Goal: Task Accomplishment & Management: Manage account settings

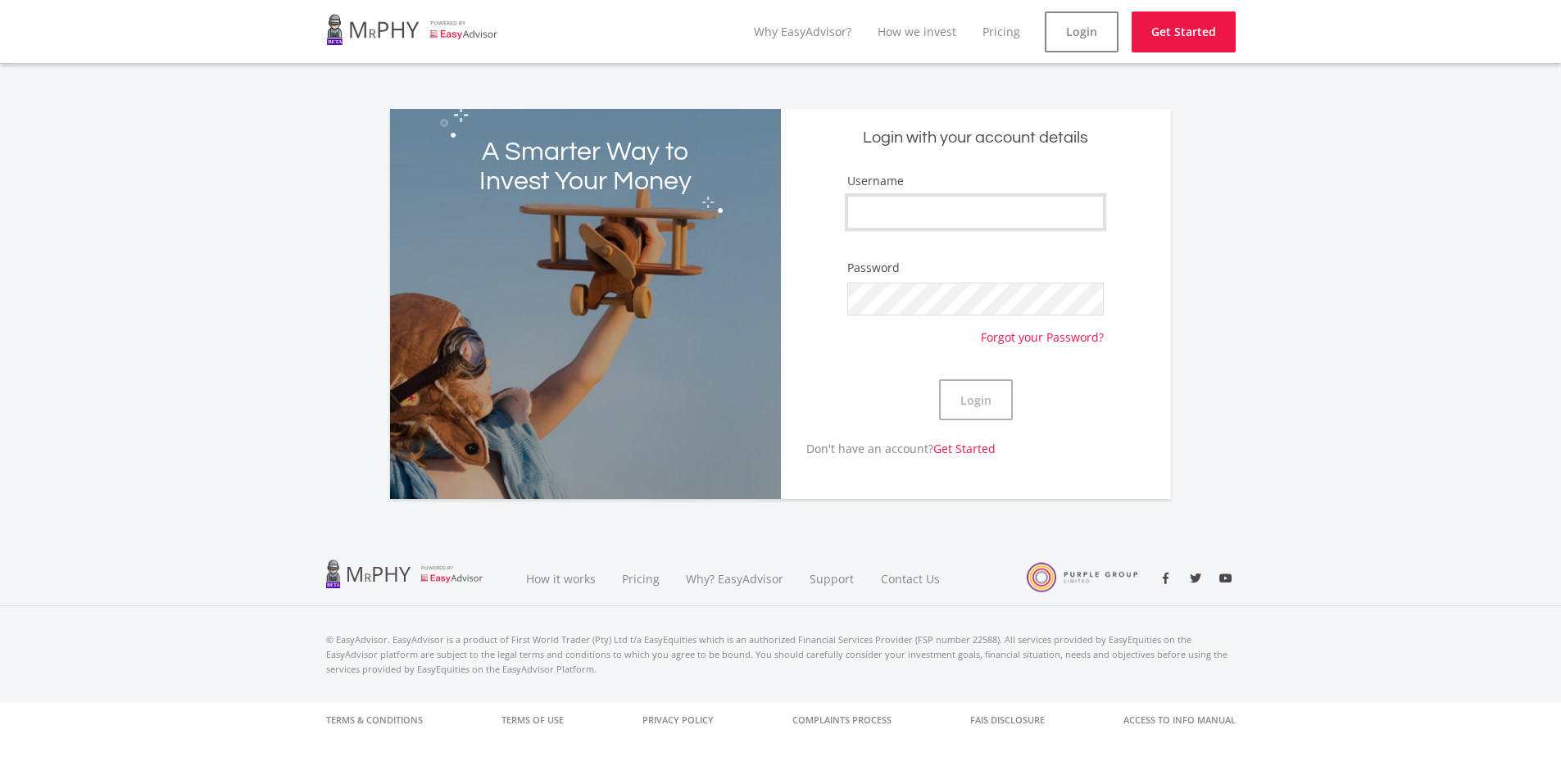
click at [895, 211] on input "Username" at bounding box center [975, 212] width 256 height 33
type input "Seskhona"
click at [973, 407] on button "Login" at bounding box center [976, 399] width 74 height 41
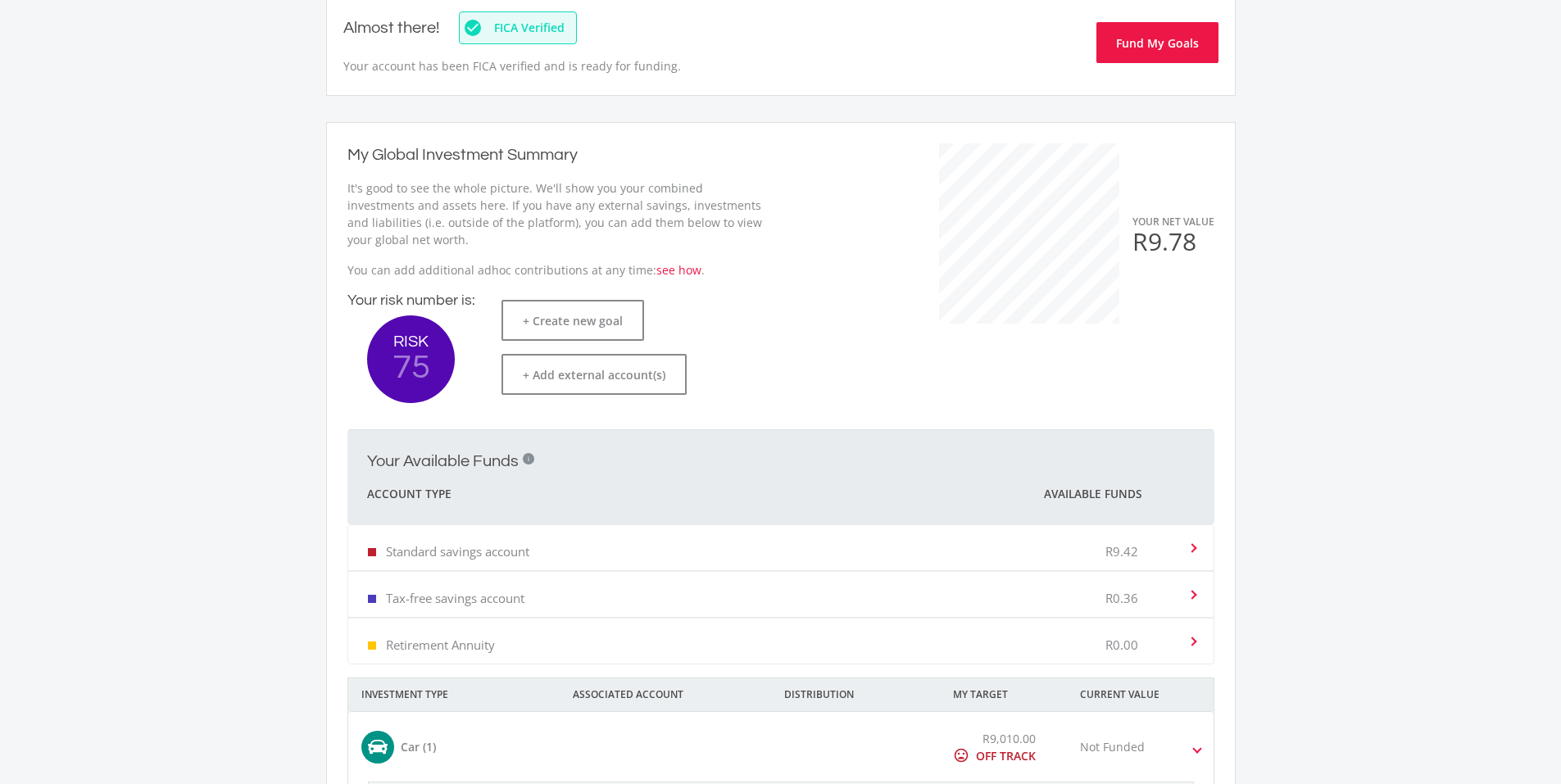
scroll to position [246, 0]
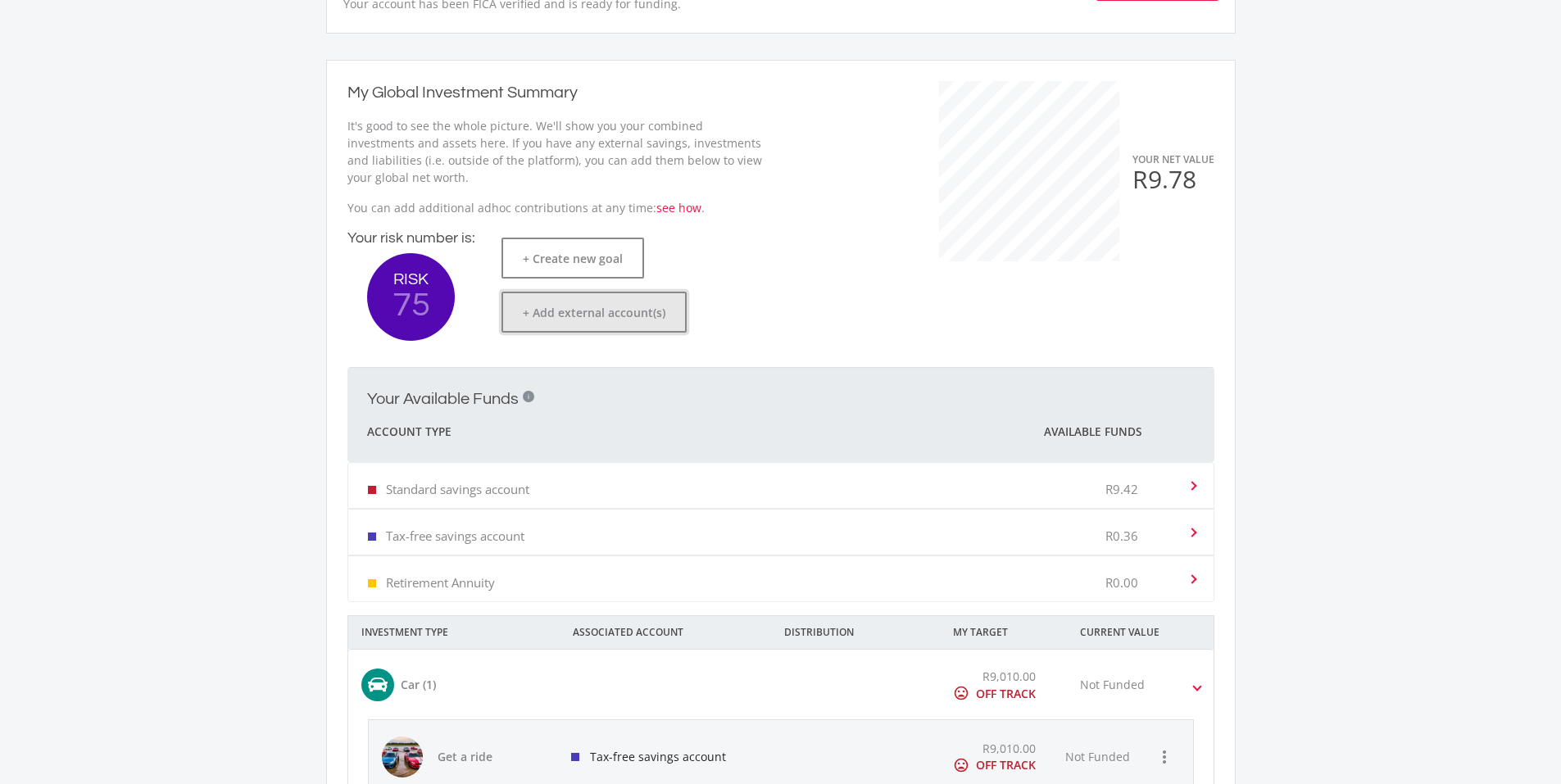
click at [527, 315] on button "+ Add external account(s)" at bounding box center [594, 312] width 185 height 41
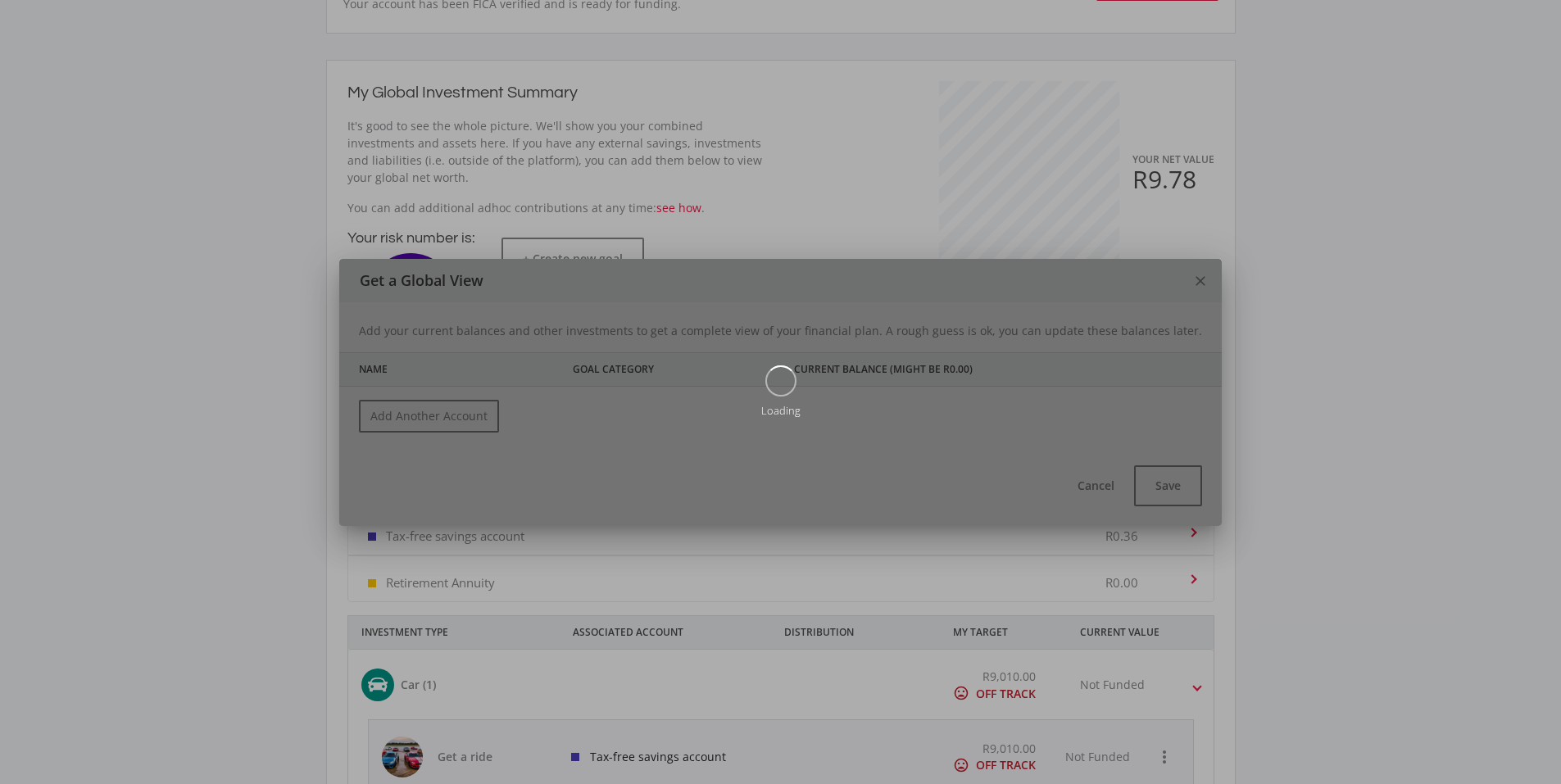
scroll to position [0, 0]
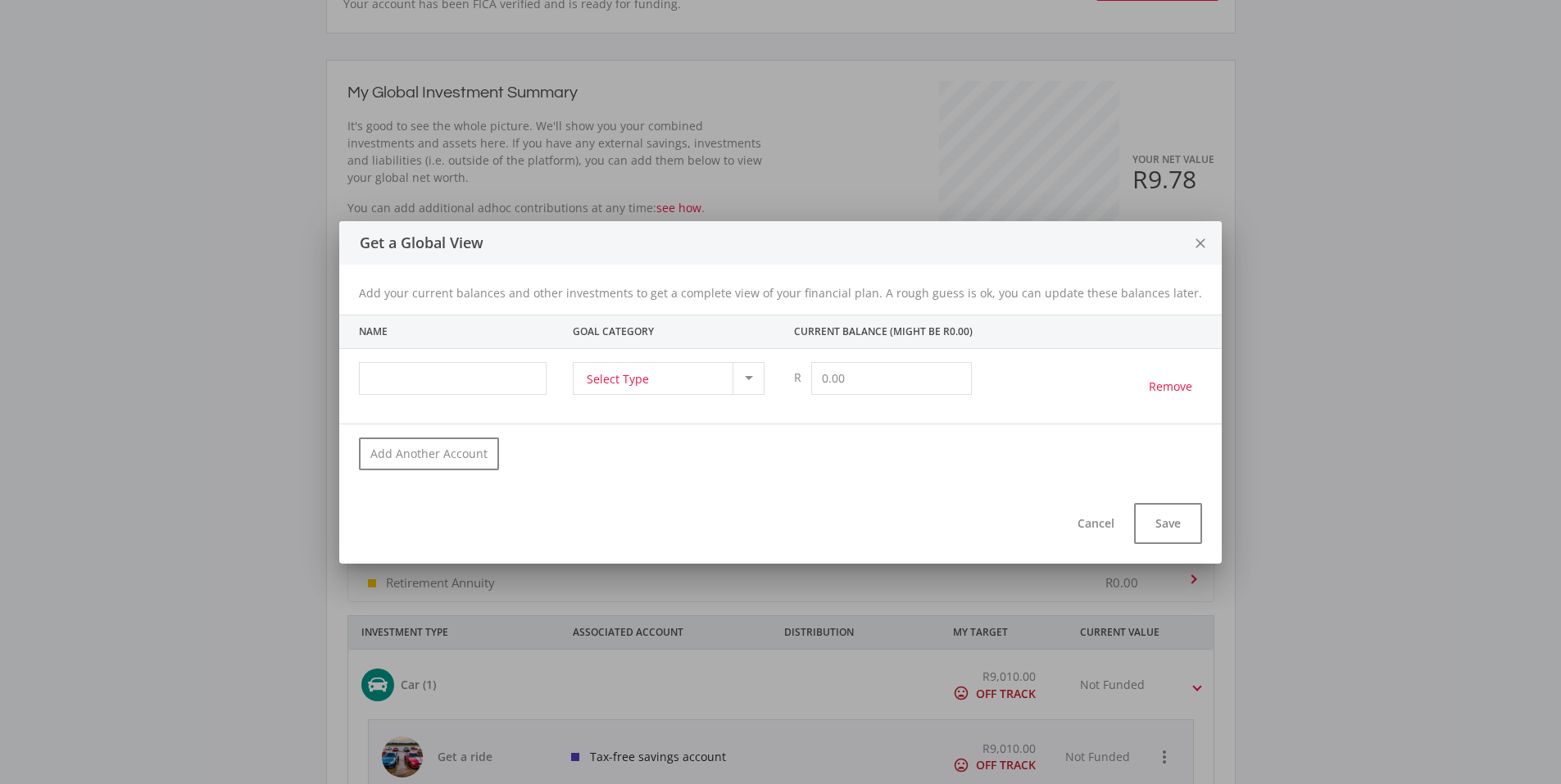
click at [749, 376] on div at bounding box center [750, 378] width 8 height 4
click at [1412, 582] on div at bounding box center [780, 392] width 1561 height 784
click at [1155, 529] on button "Save" at bounding box center [1168, 523] width 68 height 41
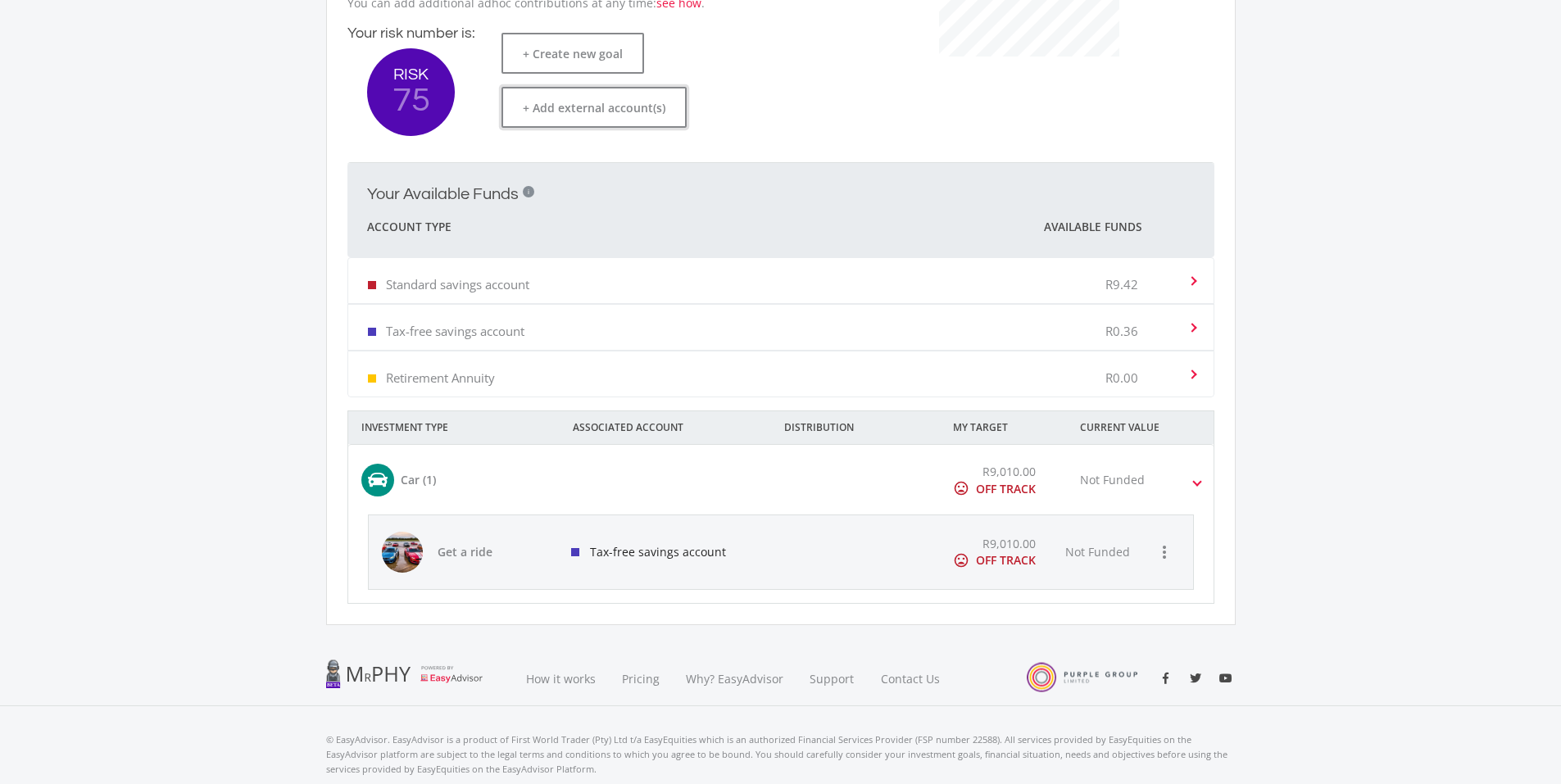
scroll to position [503, 0]
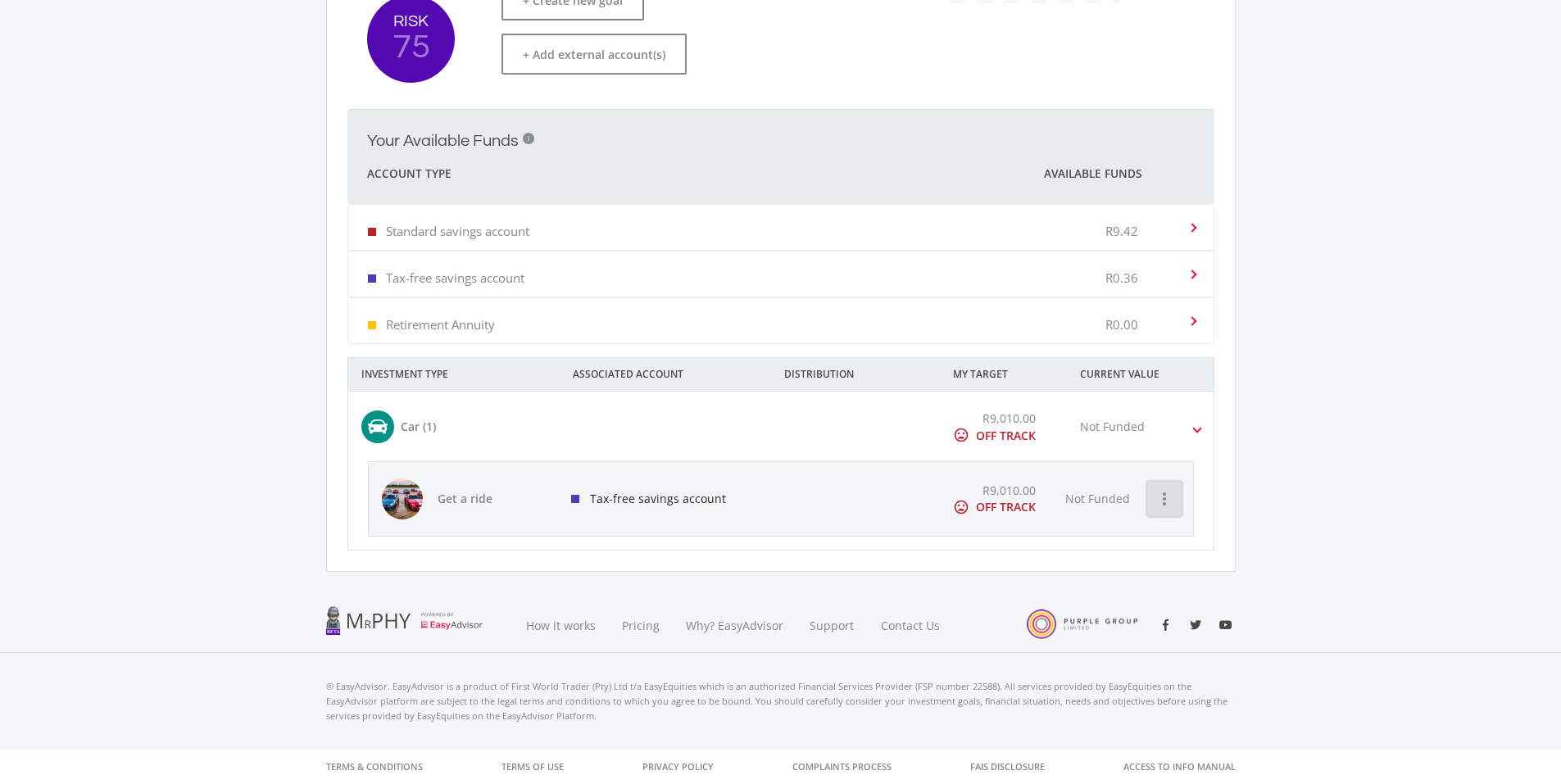
click at [1169, 508] on icon "more_vert" at bounding box center [1165, 499] width 20 height 20
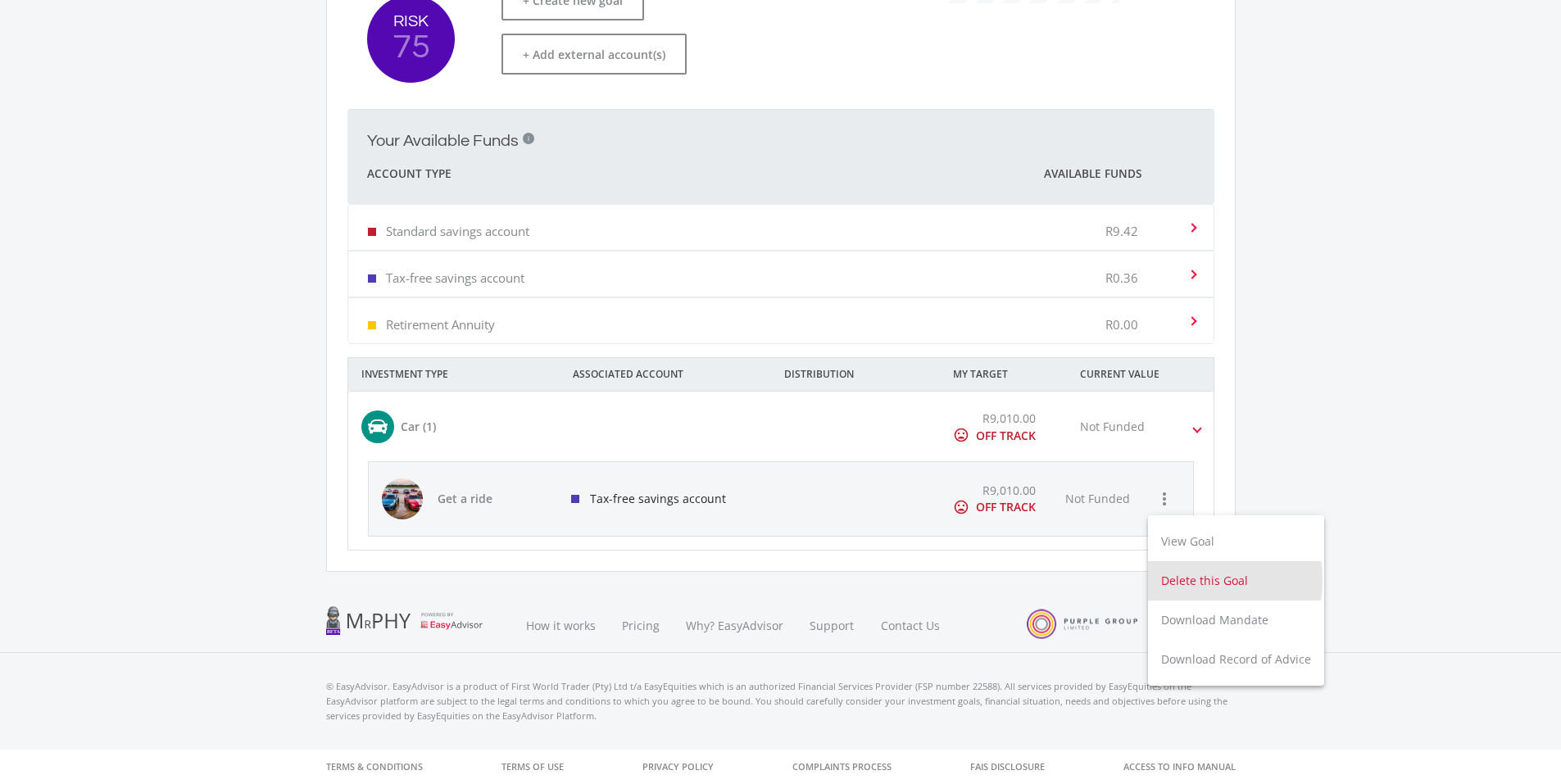
click at [1186, 580] on button "Delete this Goal" at bounding box center [1236, 580] width 176 height 39
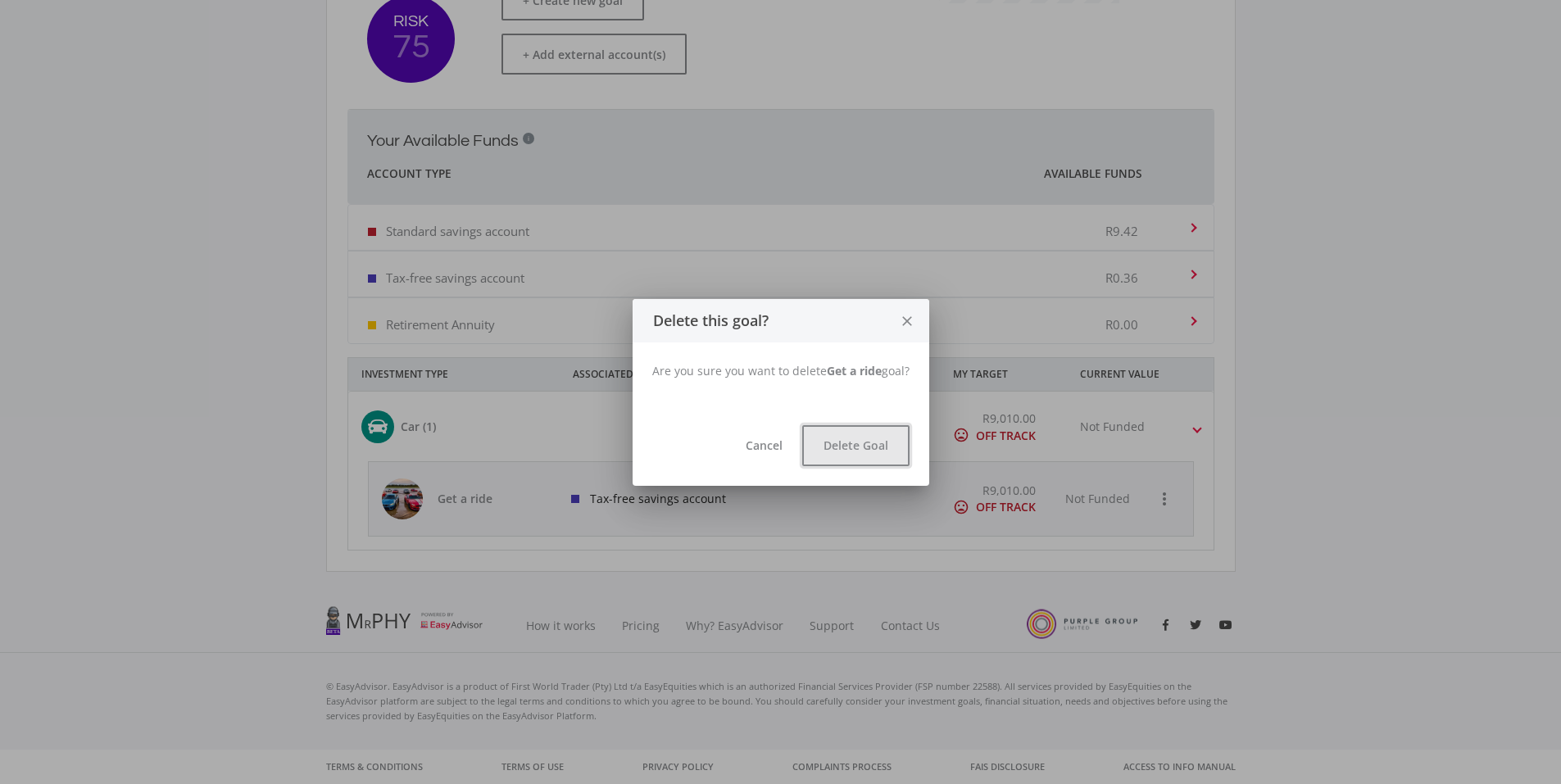
click at [885, 447] on button "Delete Goal" at bounding box center [855, 445] width 107 height 41
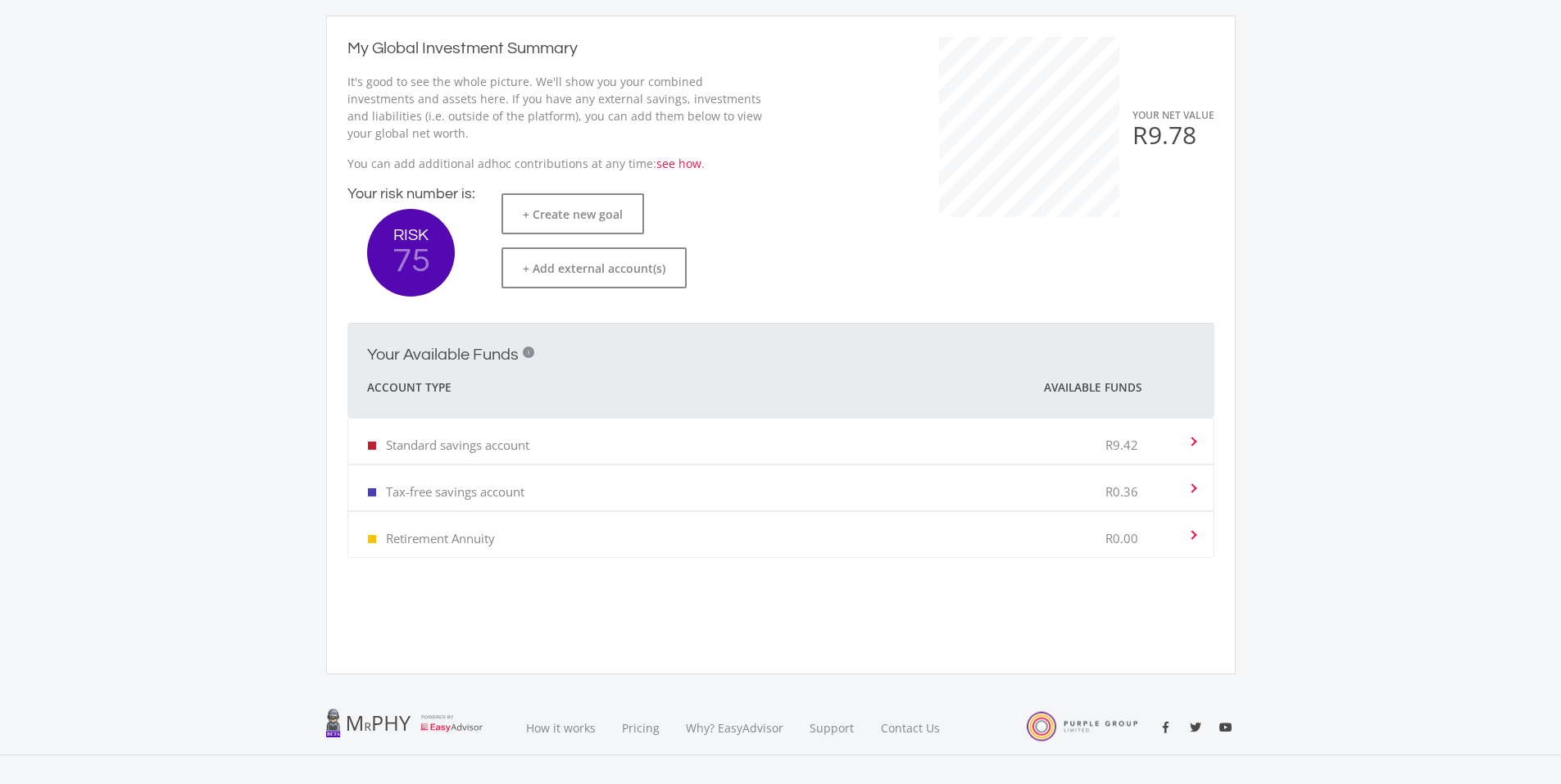
scroll to position [261, 0]
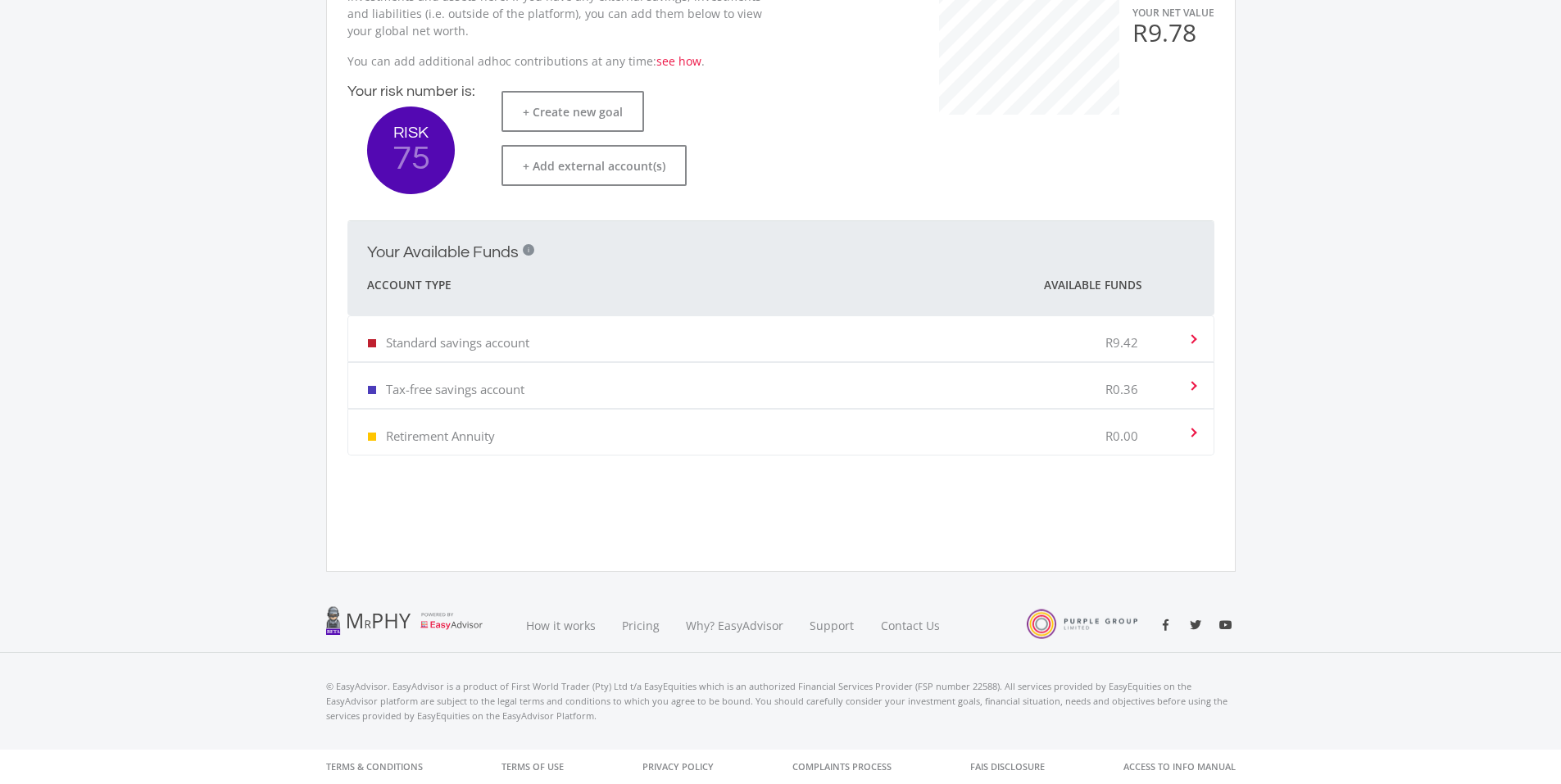
click at [1184, 338] on span at bounding box center [1191, 339] width 16 height 7
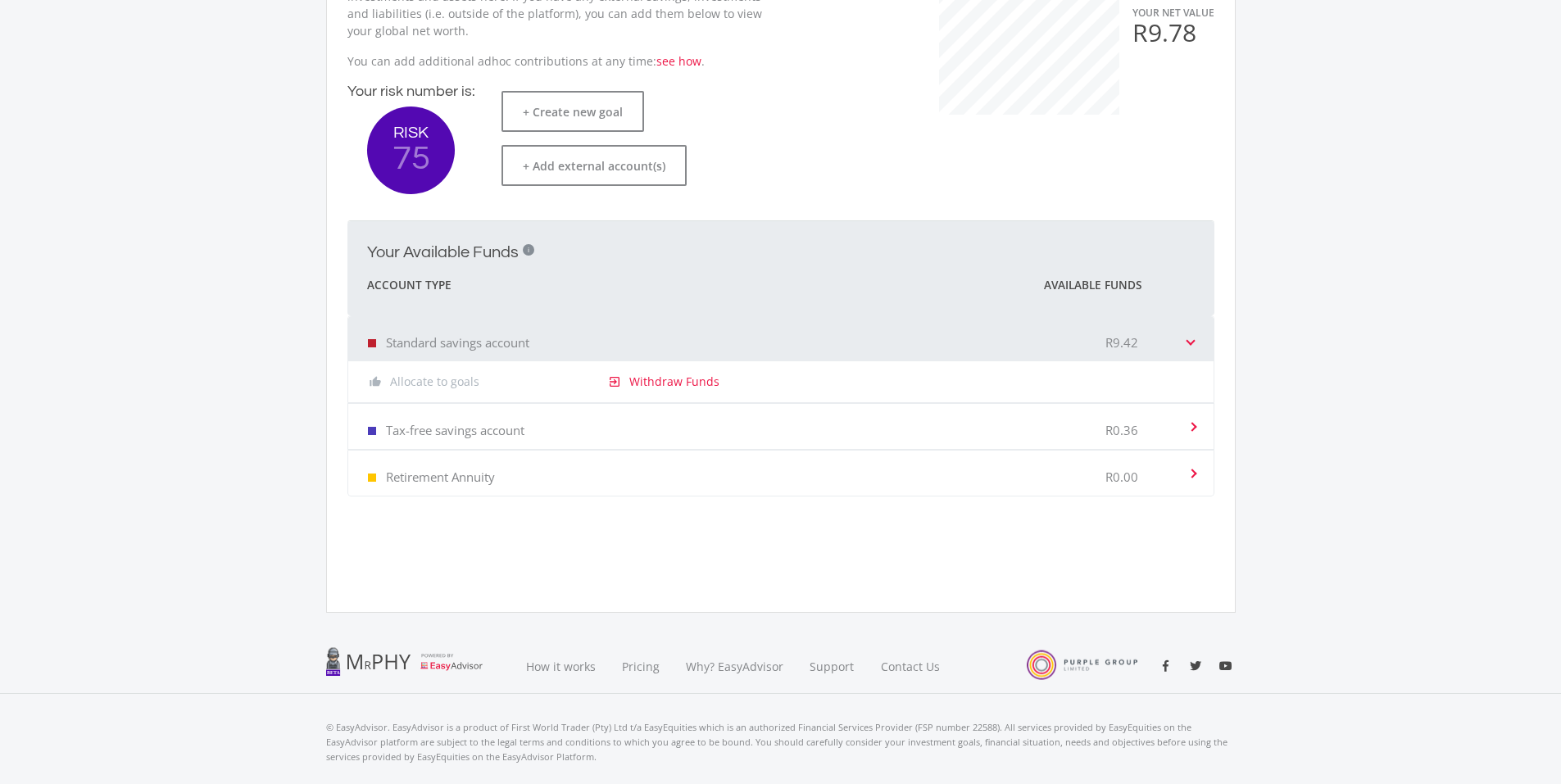
click at [972, 438] on div "Tax-free savings account R0.36" at bounding box center [778, 426] width 819 height 50
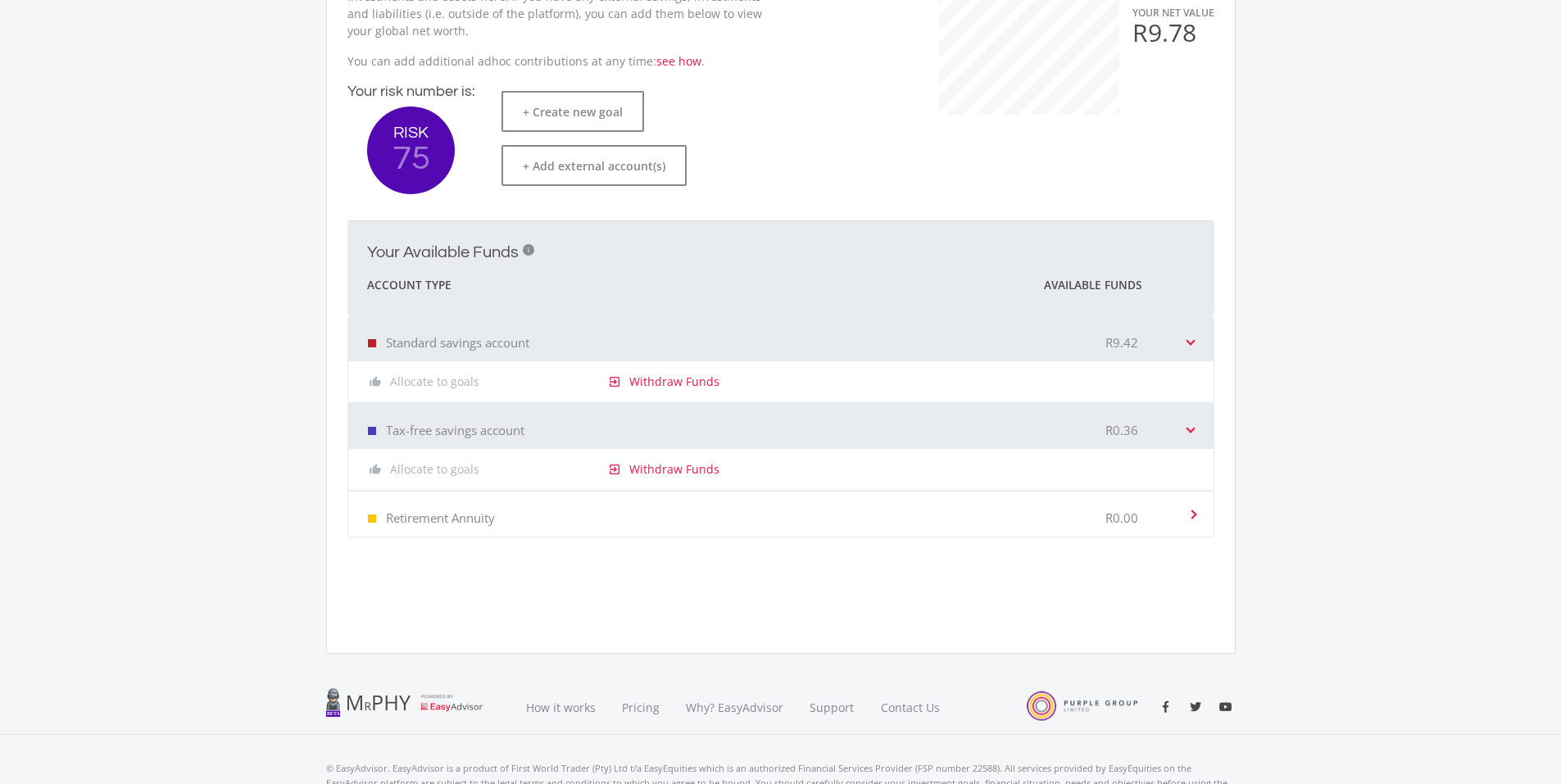
scroll to position [0, 0]
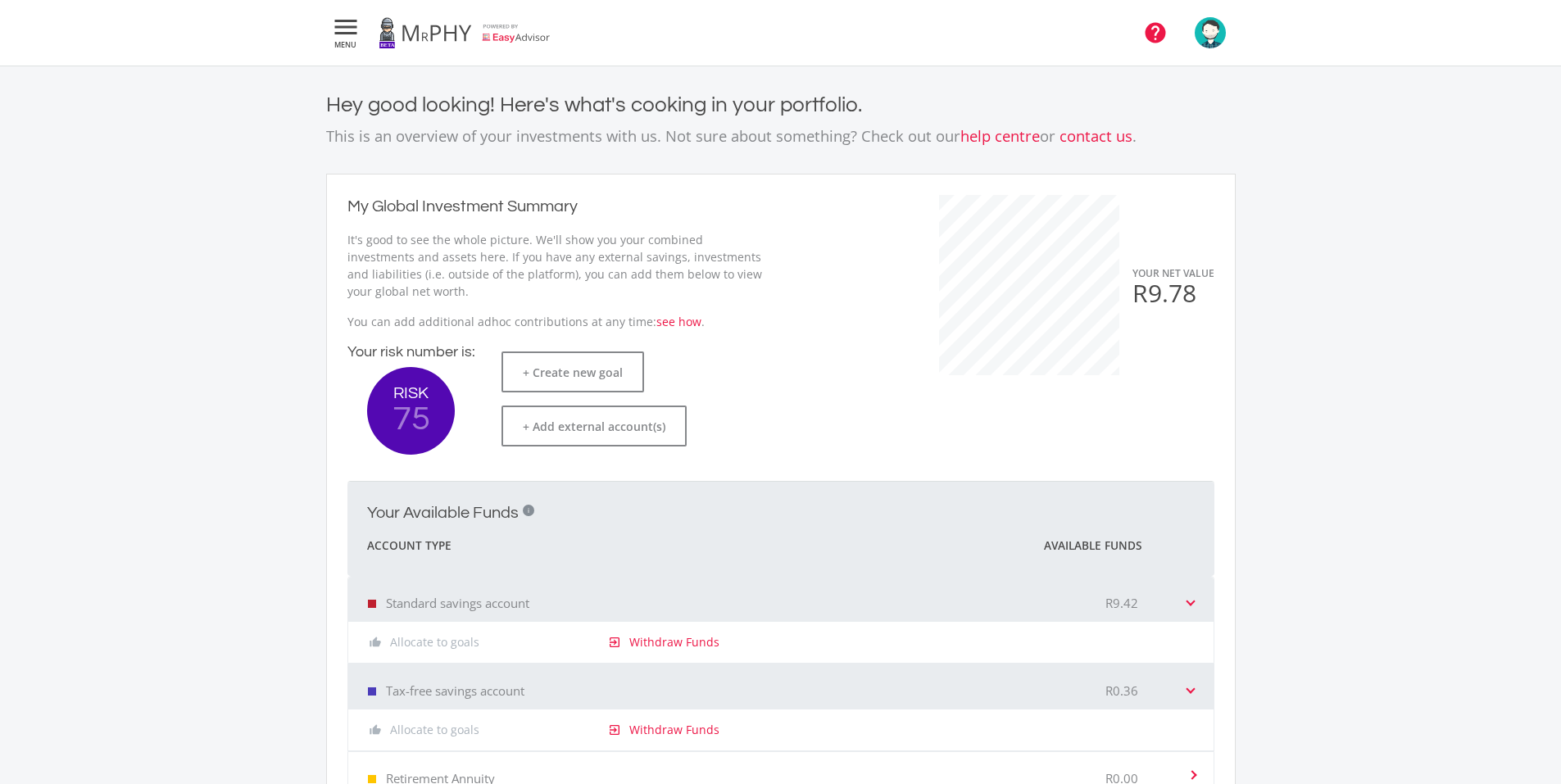
click at [1162, 34] on icon "" at bounding box center [1155, 33] width 25 height 25
click at [349, 26] on icon "" at bounding box center [346, 27] width 30 height 20
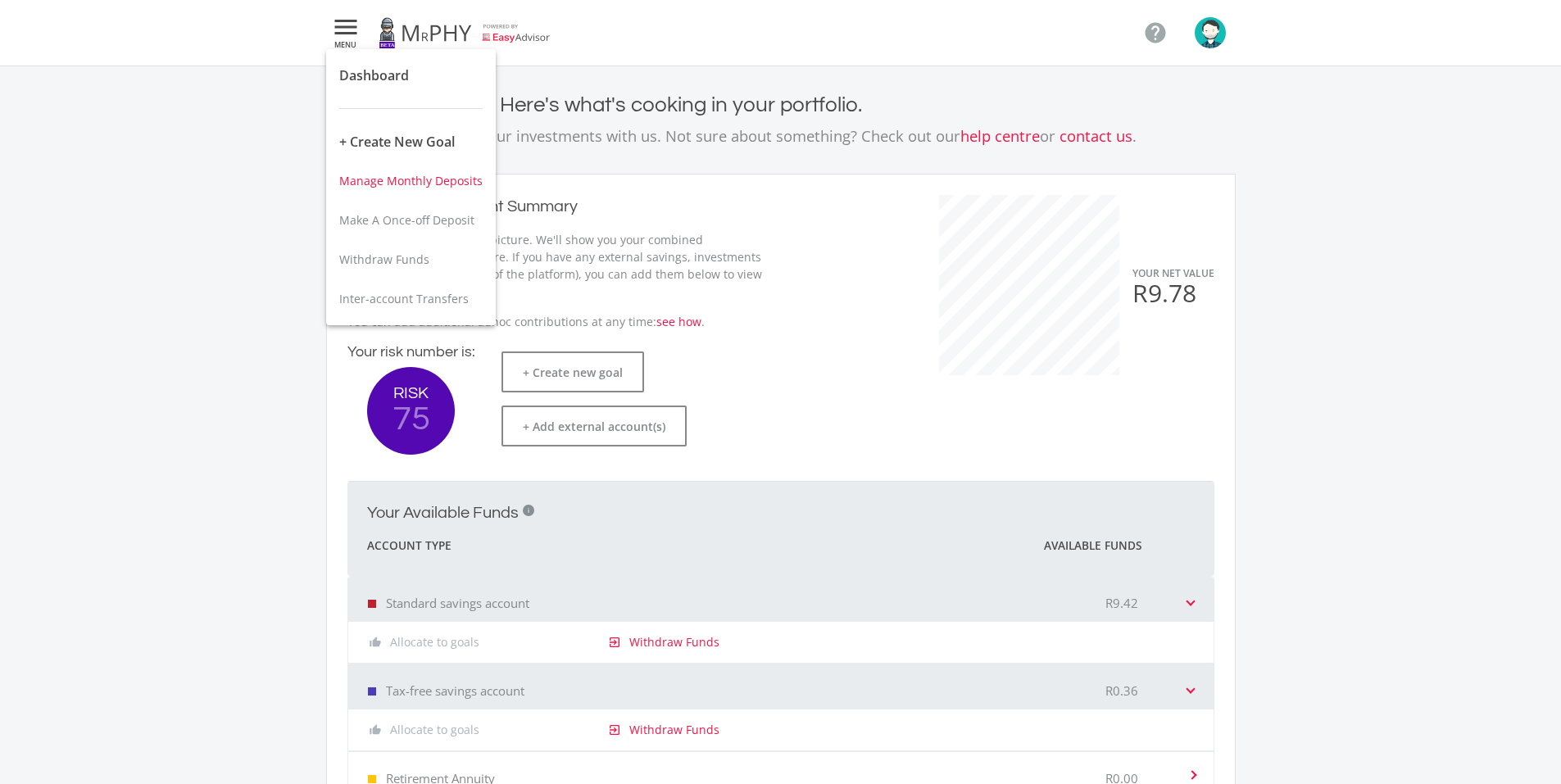
click at [379, 177] on span "Manage Monthly Deposits" at bounding box center [412, 181] width 144 height 16
